Goal: Task Accomplishment & Management: Use online tool/utility

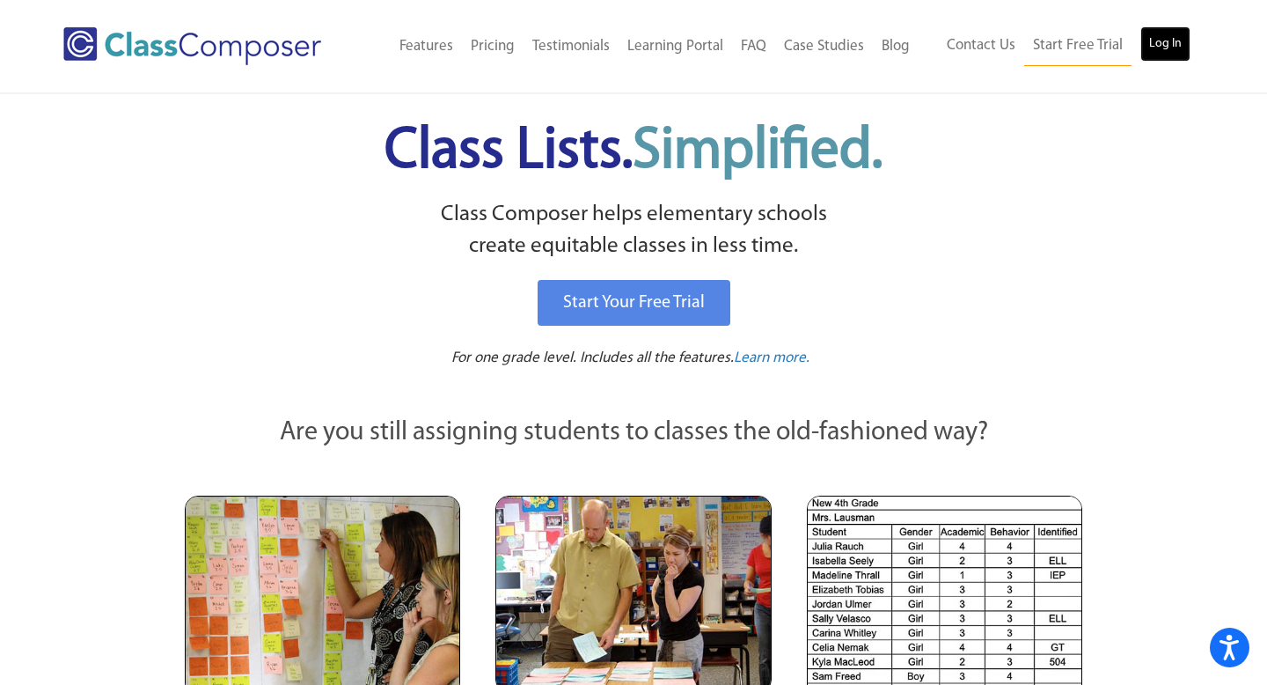
click at [1178, 42] on link "Log In" at bounding box center [1166, 43] width 50 height 35
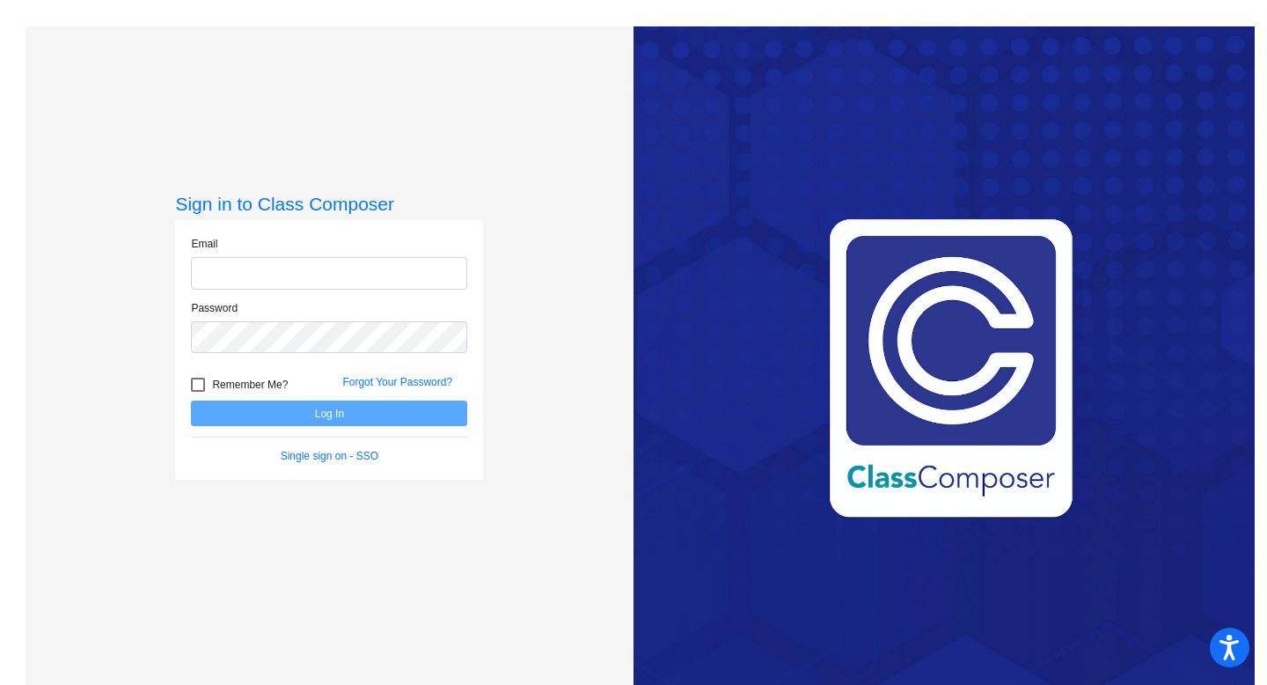
type input "[EMAIL_ADDRESS][DOMAIN_NAME]"
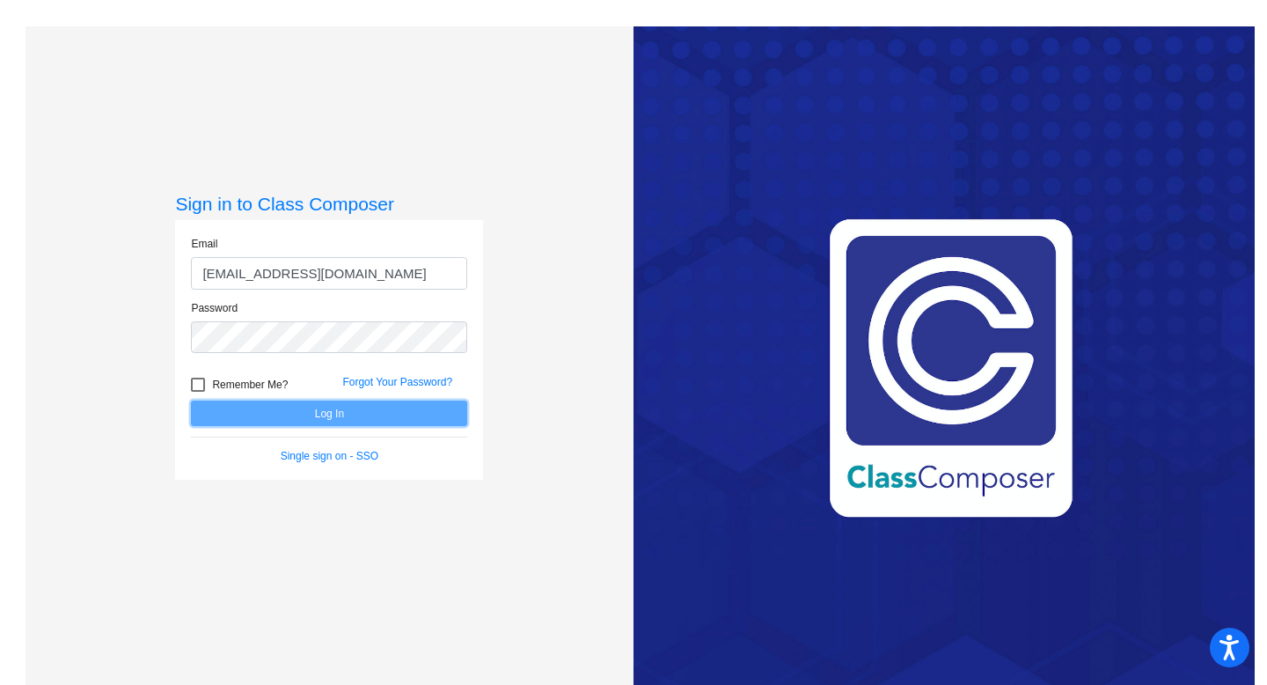
click at [293, 416] on button "Log In" at bounding box center [329, 413] width 276 height 26
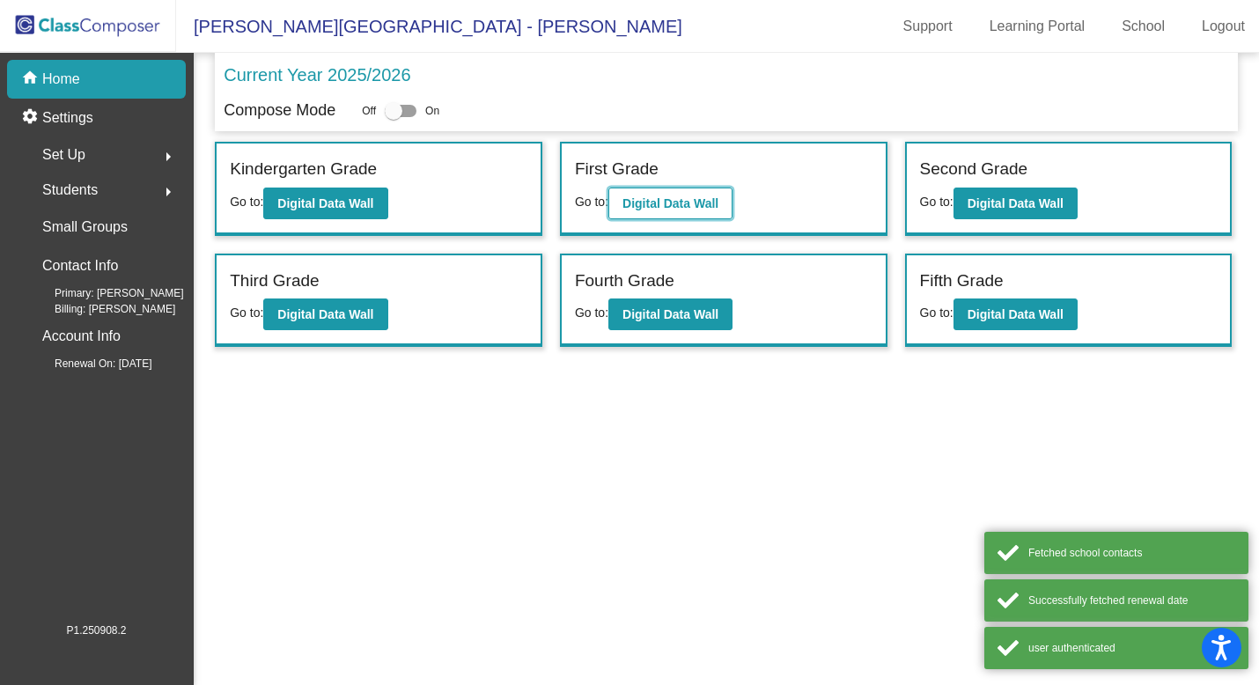
click at [703, 195] on button "Digital Data Wall" at bounding box center [670, 203] width 124 height 32
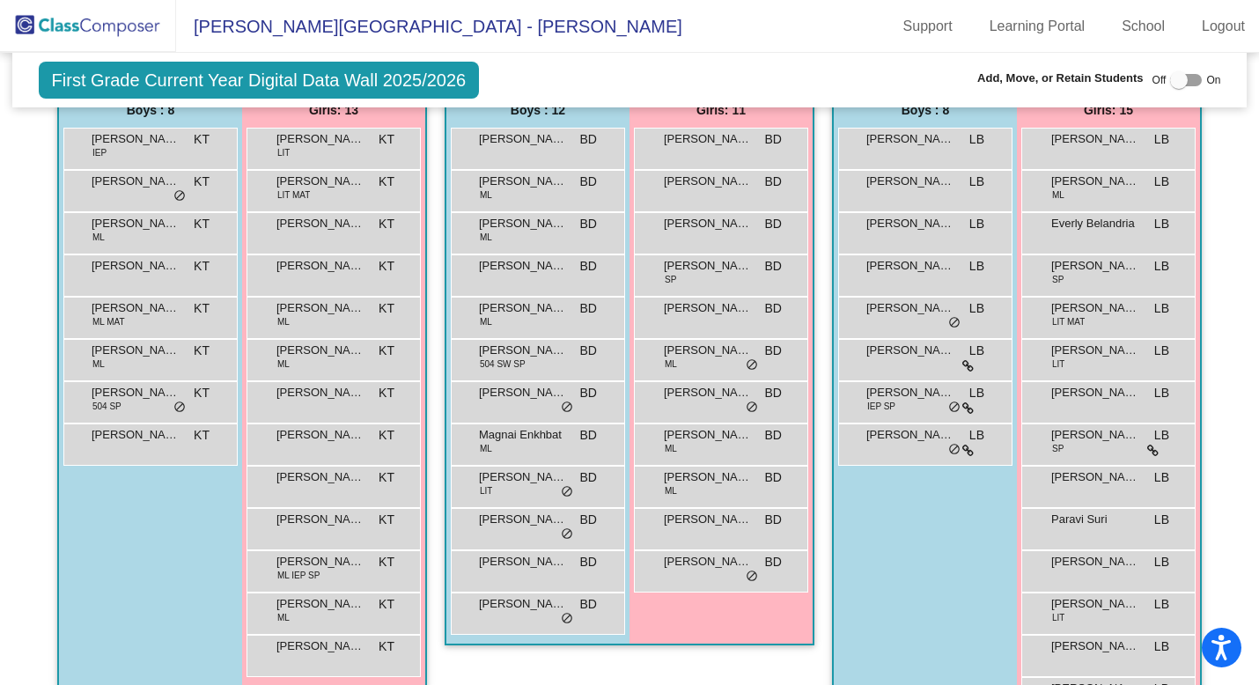
scroll to position [408, 0]
